Goal: Transaction & Acquisition: Book appointment/travel/reservation

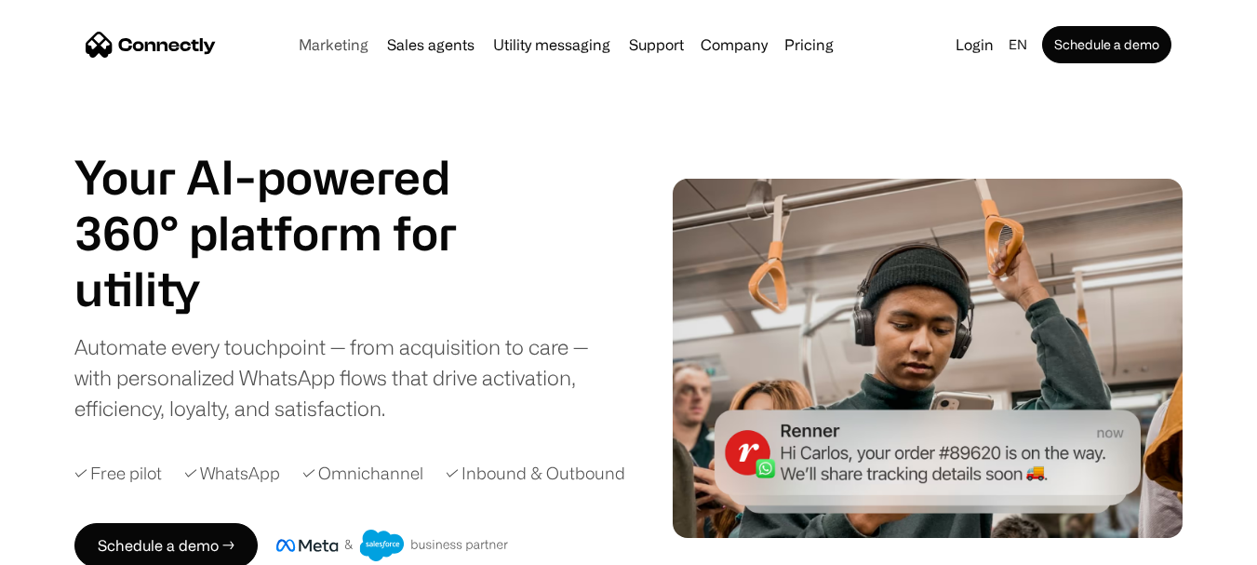
click at [342, 45] on link "Marketing" at bounding box center [333, 44] width 85 height 15
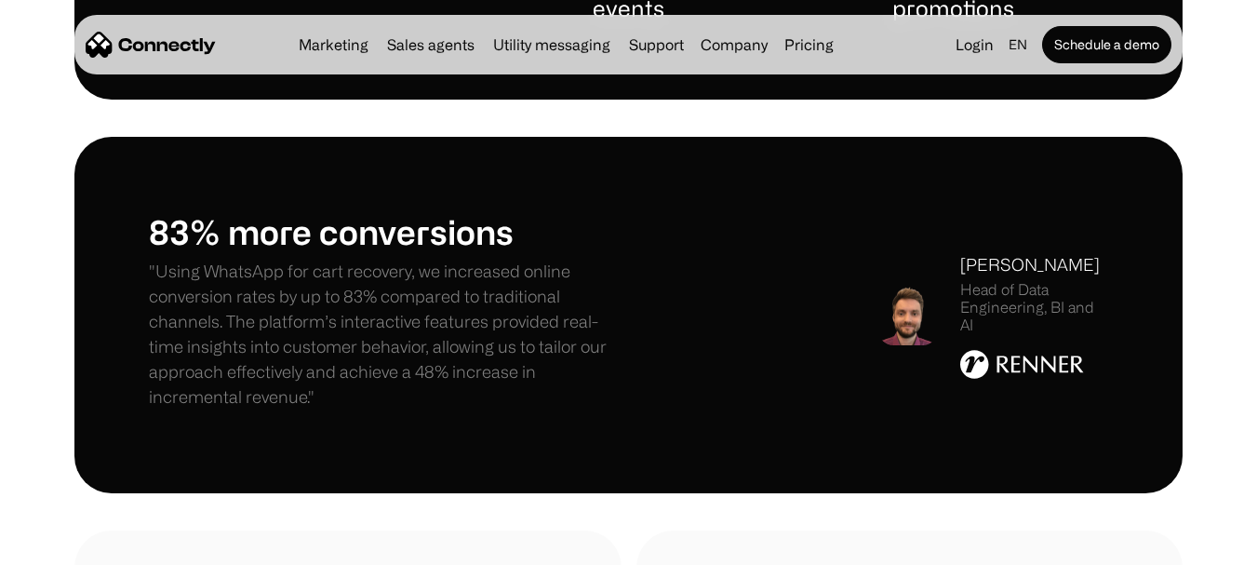
scroll to position [744, 0]
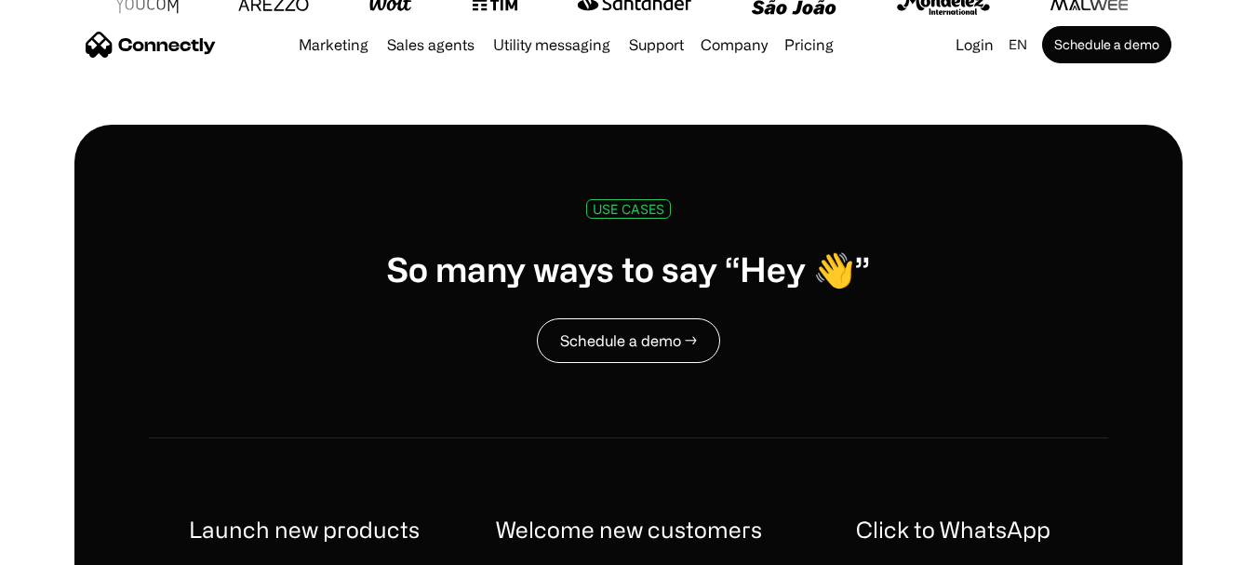
click at [625, 336] on link "Schedule a demo →" at bounding box center [628, 340] width 183 height 45
